Goal: Information Seeking & Learning: Learn about a topic

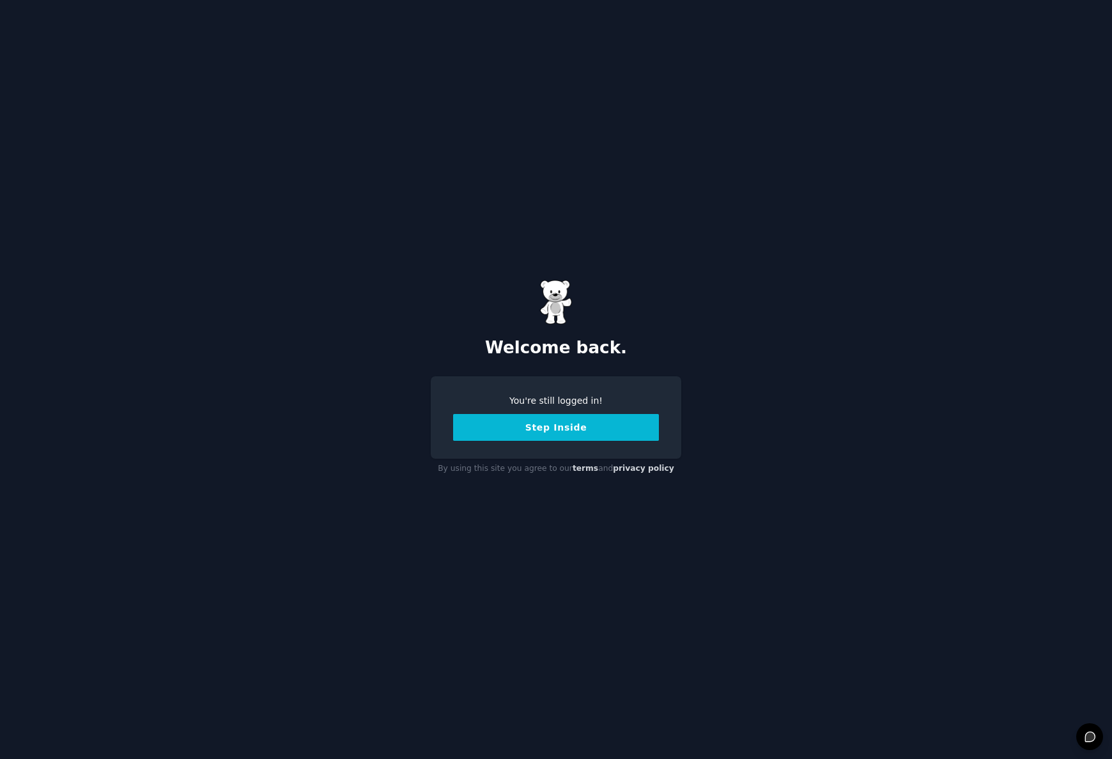
click at [595, 434] on button "Step Inside" at bounding box center [556, 427] width 206 height 27
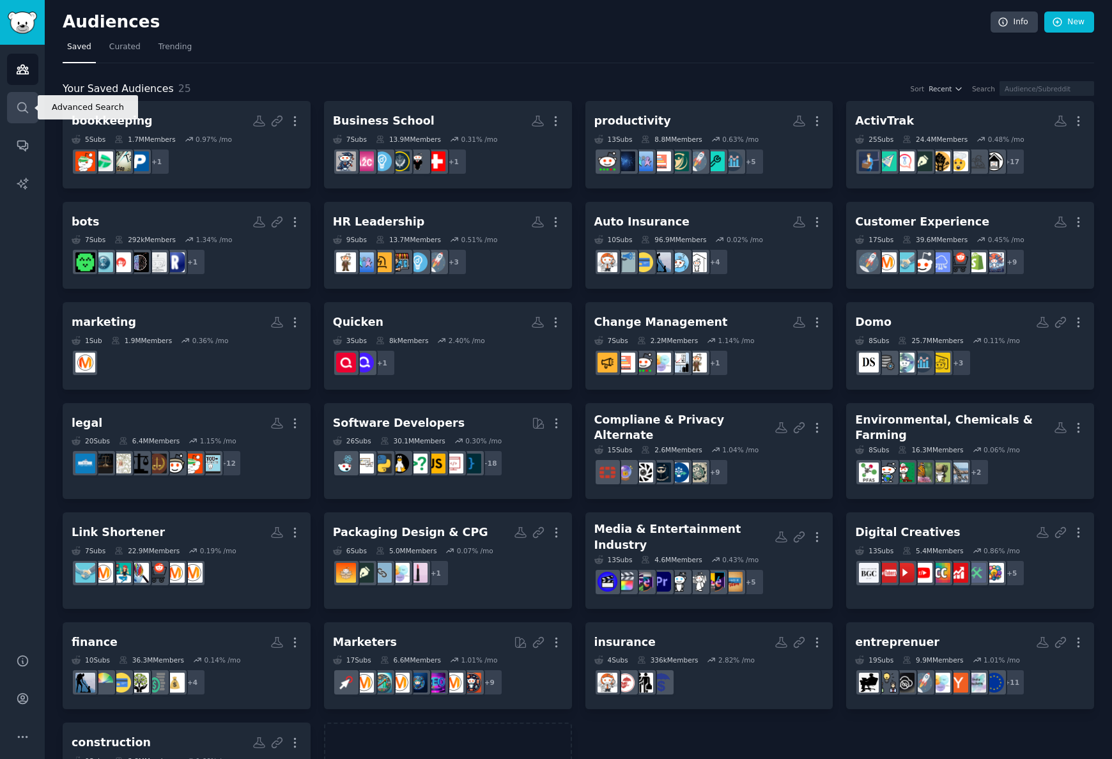
click at [20, 105] on icon "Sidebar" at bounding box center [22, 107] width 13 height 13
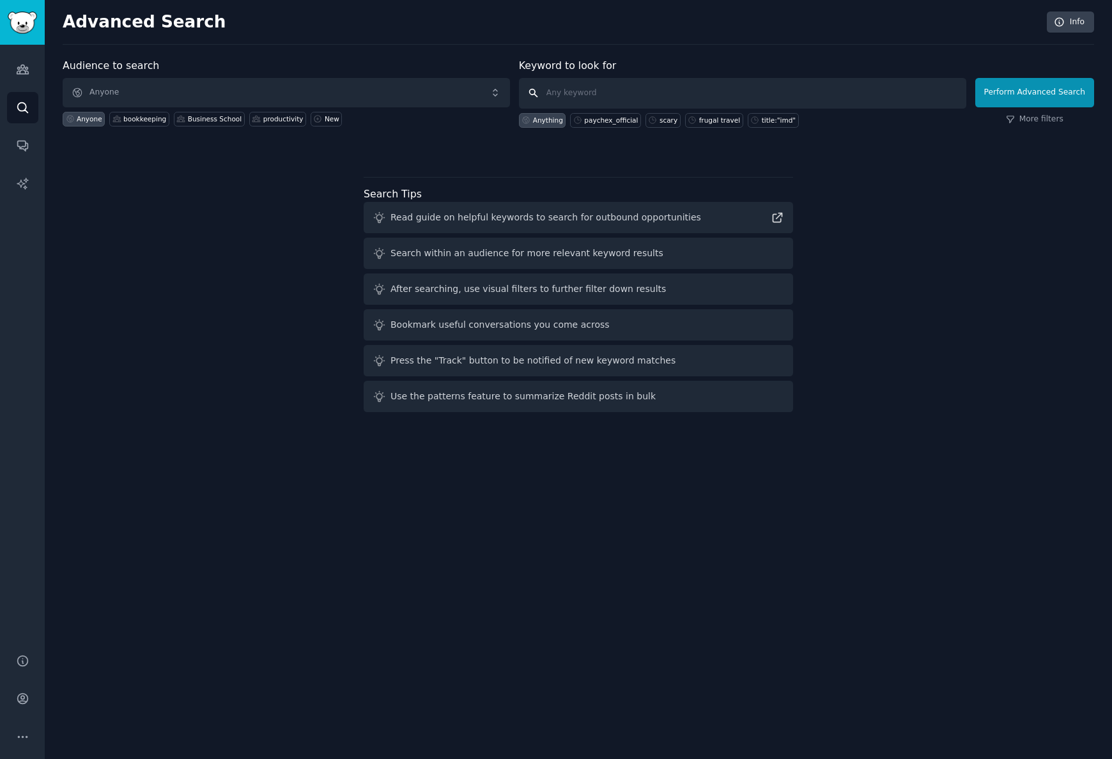
click at [719, 95] on input "text" at bounding box center [742, 93] width 447 height 31
type input "paychex"
click at [1057, 96] on button "Perform Advanced Search" at bounding box center [1034, 92] width 119 height 29
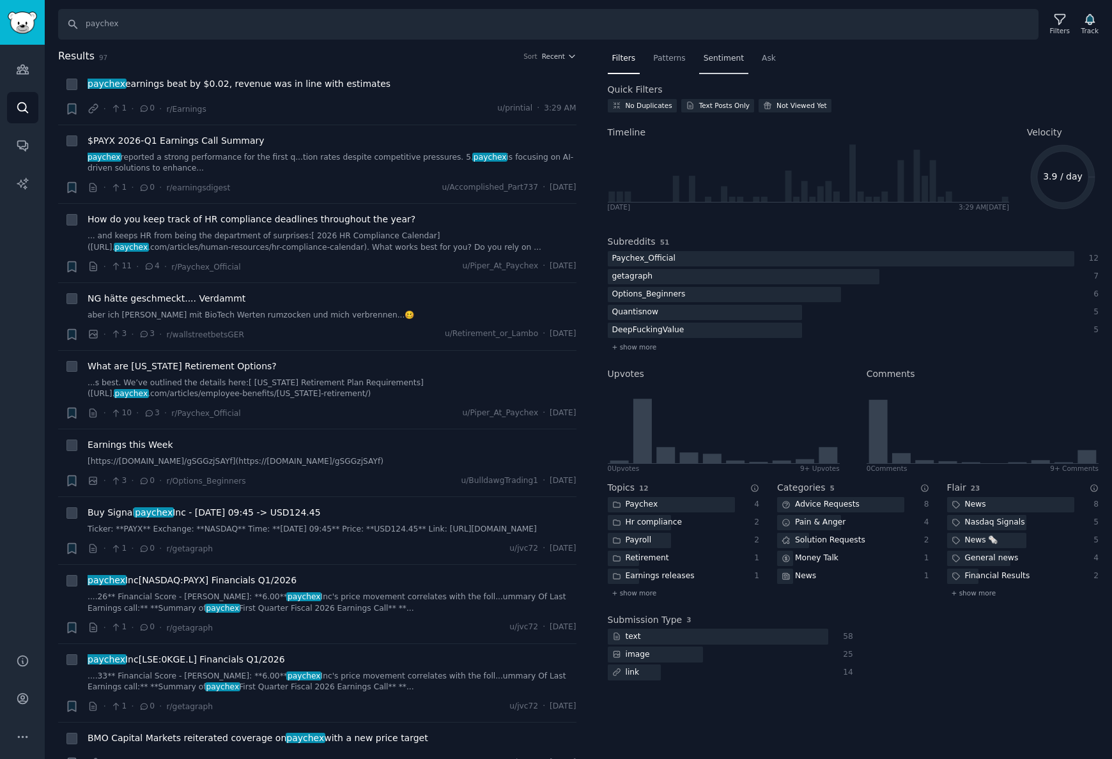
click at [723, 60] on span "Sentiment" at bounding box center [723, 59] width 40 height 12
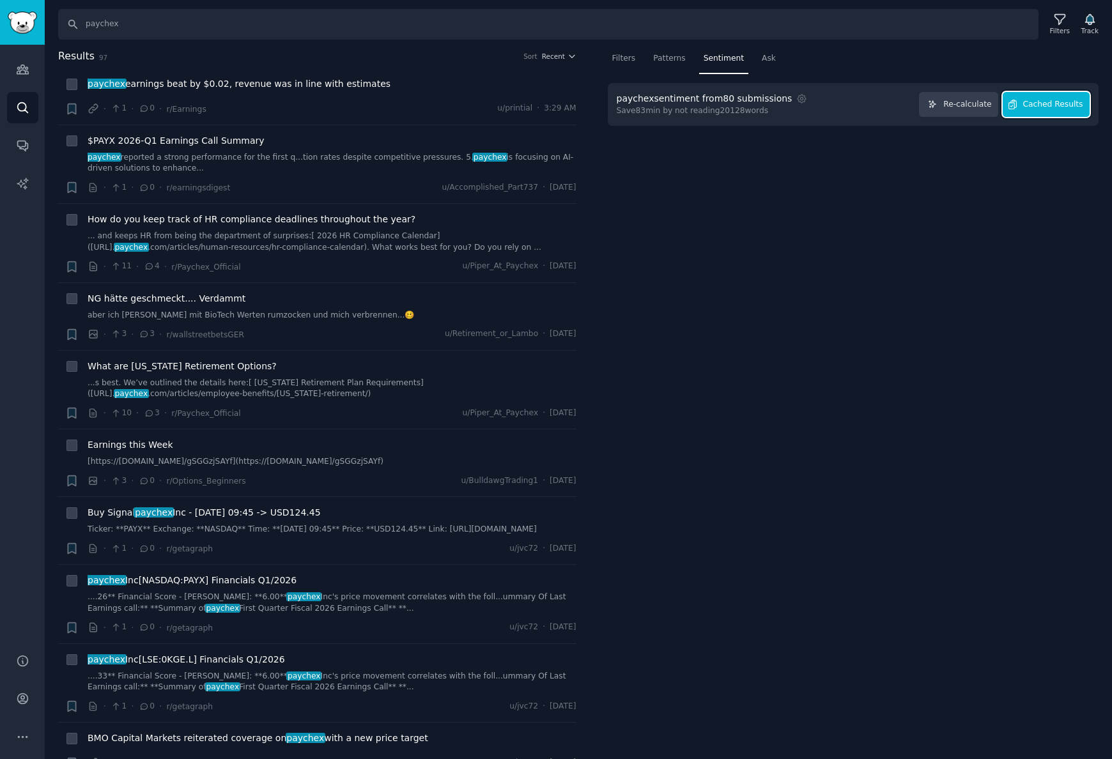
click at [1061, 102] on span "Cached Results" at bounding box center [1053, 105] width 60 height 12
